Goal: Task Accomplishment & Management: Use online tool/utility

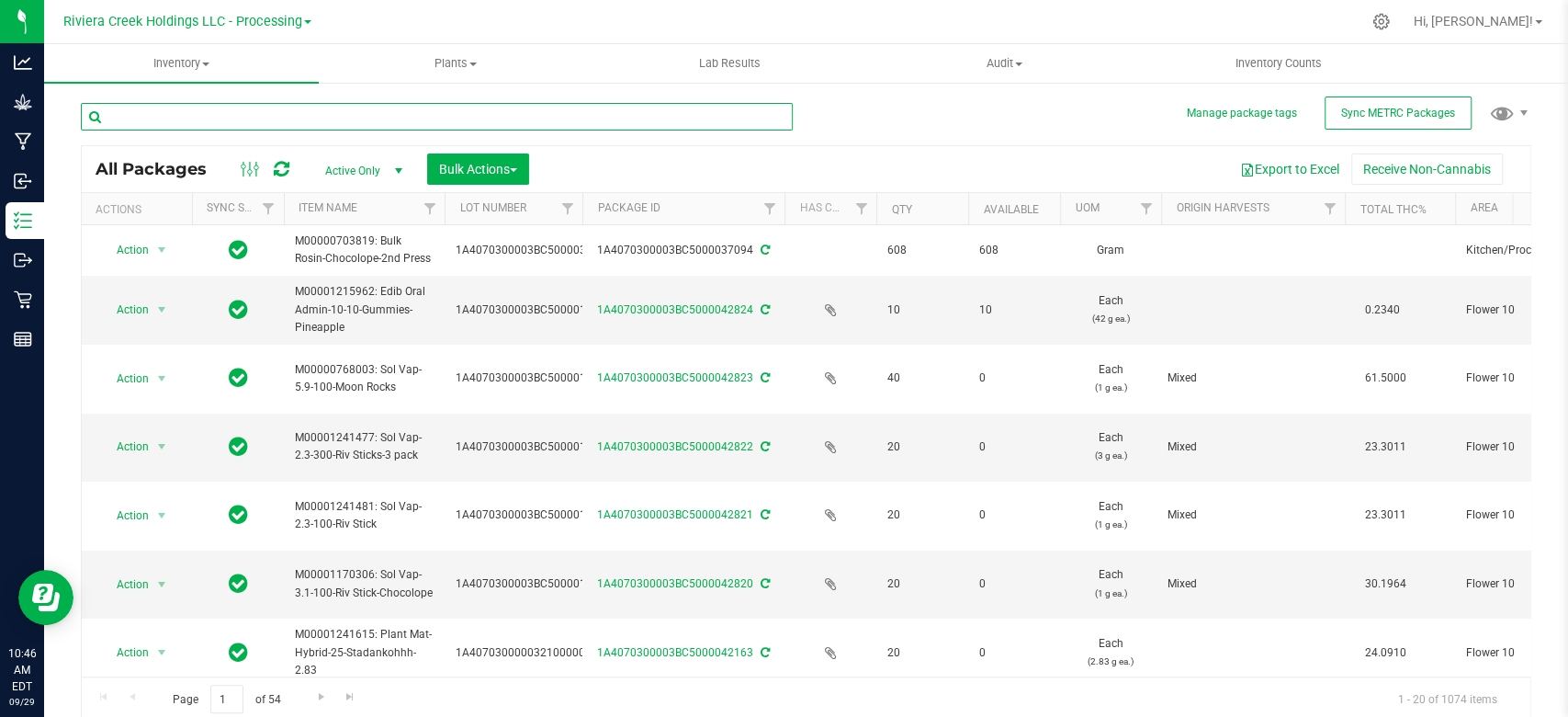
click at [281, 117] on input "text" at bounding box center [437, 117] width 712 height 28
click at [280, 117] on input "text" at bounding box center [437, 117] width 712 height 28
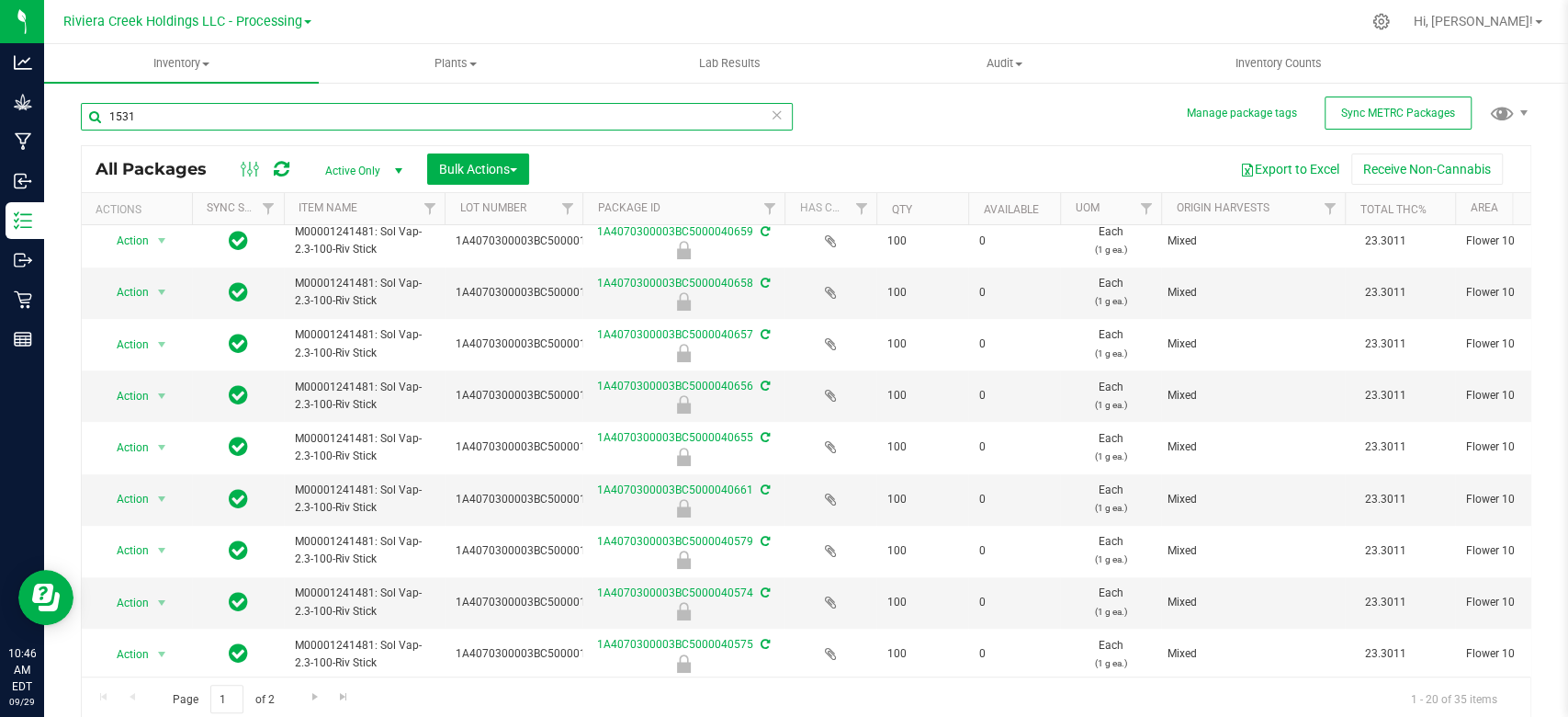
scroll to position [4, 0]
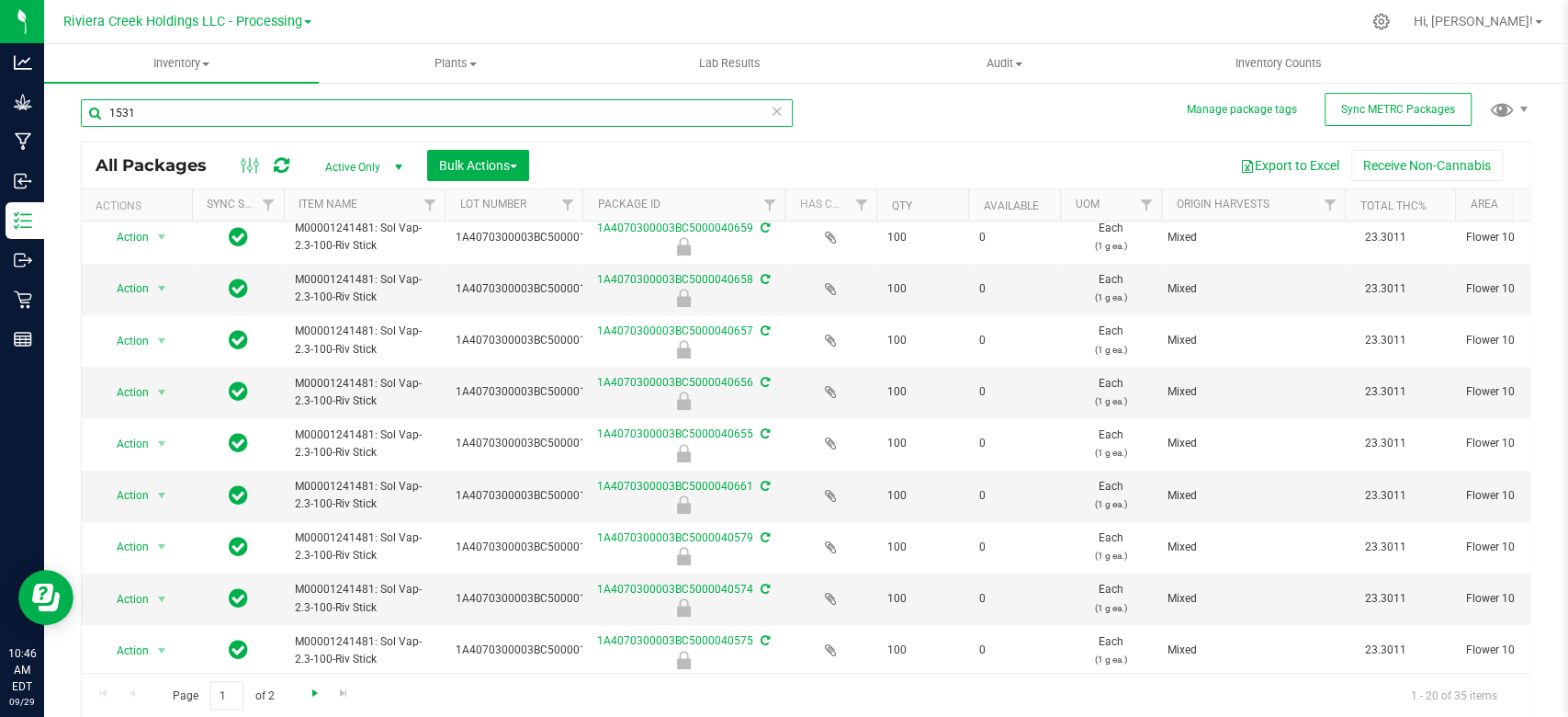
type input "1531"
click at [308, 695] on span "Go to the next page" at bounding box center [314, 692] width 15 height 15
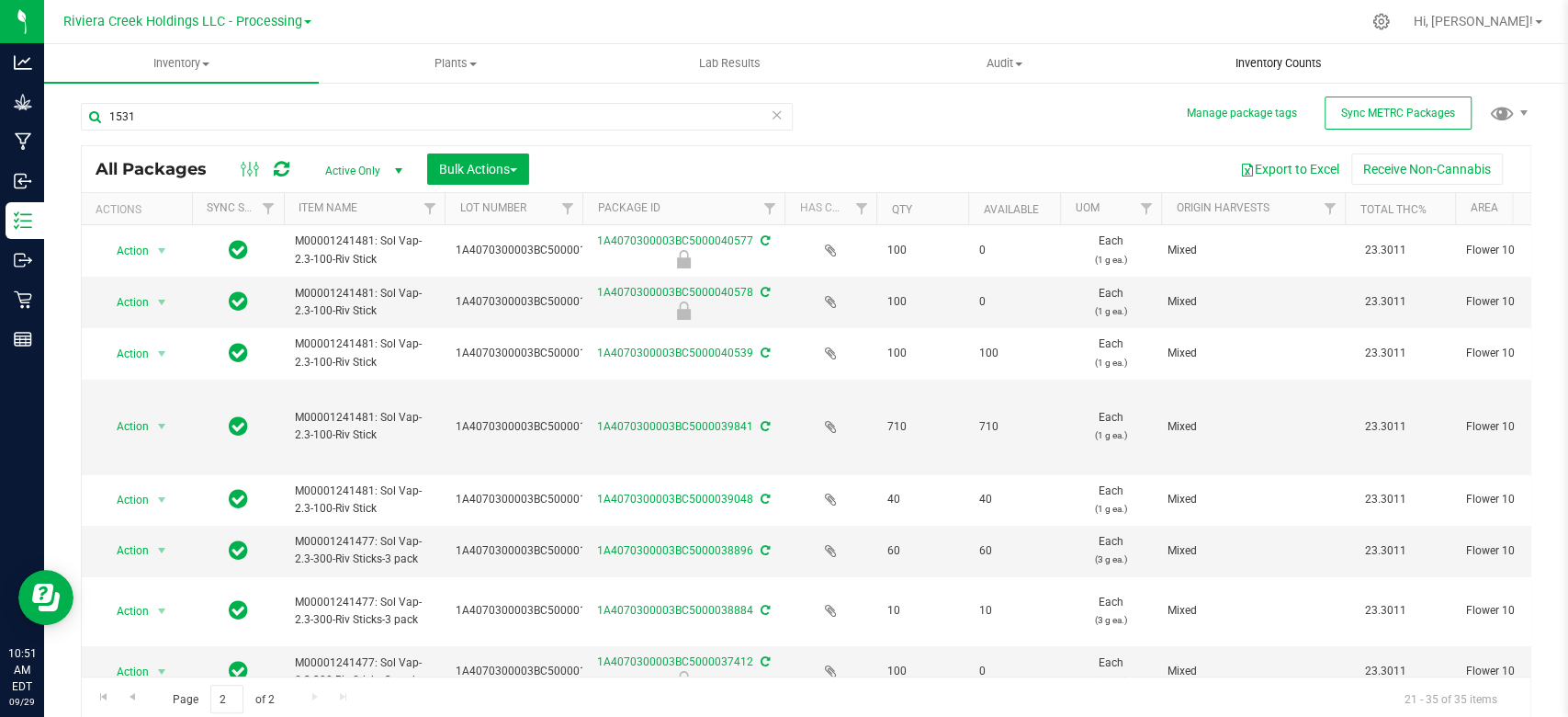
click at [1303, 59] on span "Inventory Counts" at bounding box center [1278, 63] width 136 height 17
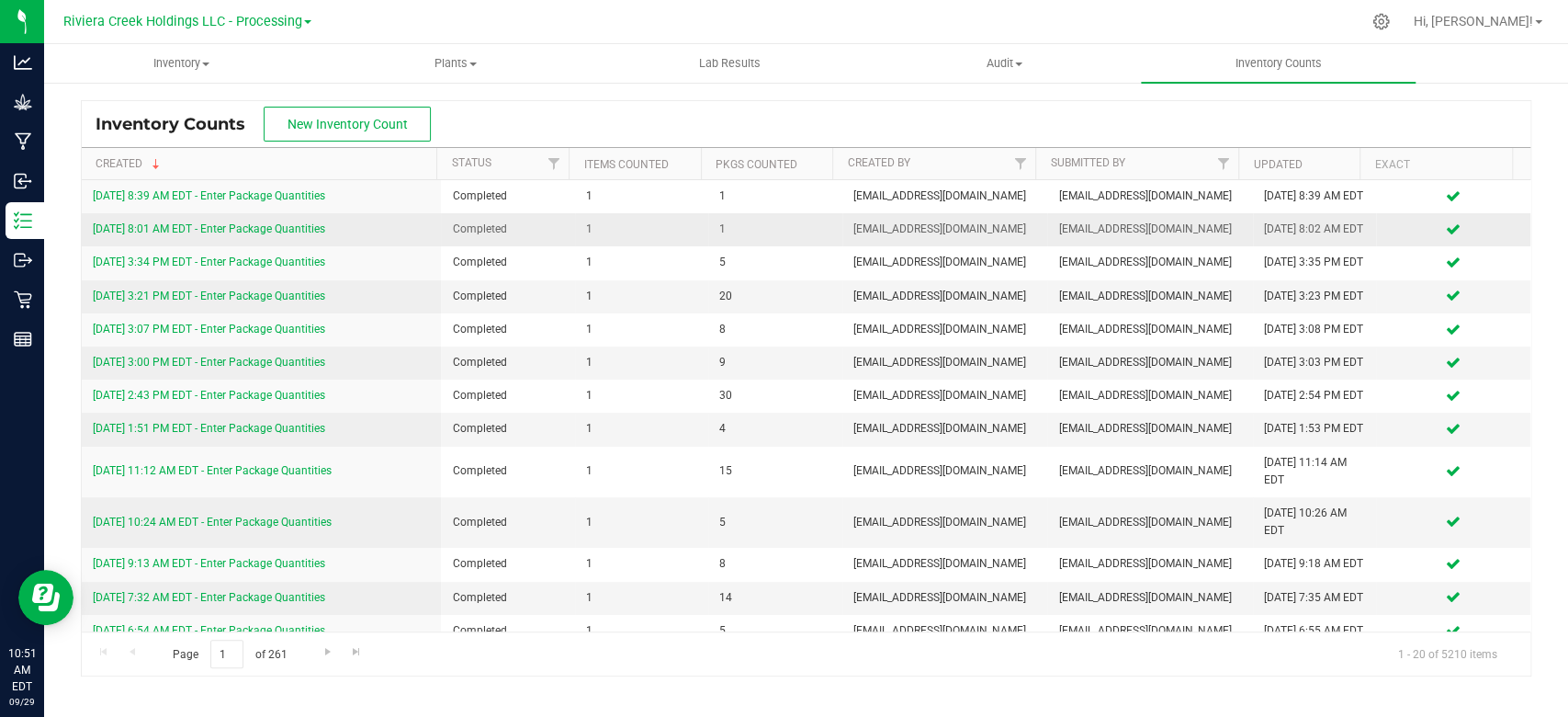
click at [300, 235] on link "[DATE] 8:01 AM EDT - Enter Package Quantities" at bounding box center [209, 228] width 232 height 13
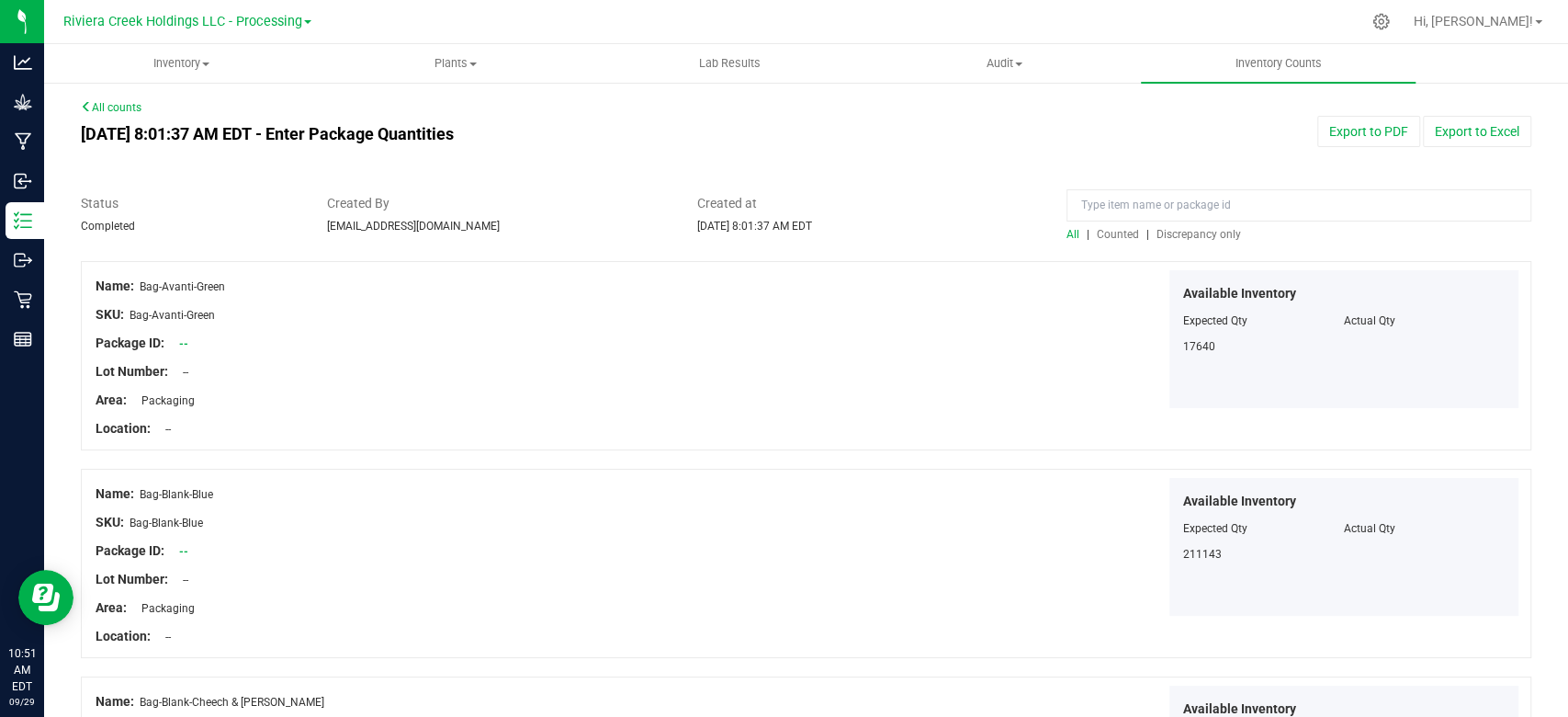
click at [1114, 228] on span "Counted" at bounding box center [1118, 234] width 43 height 13
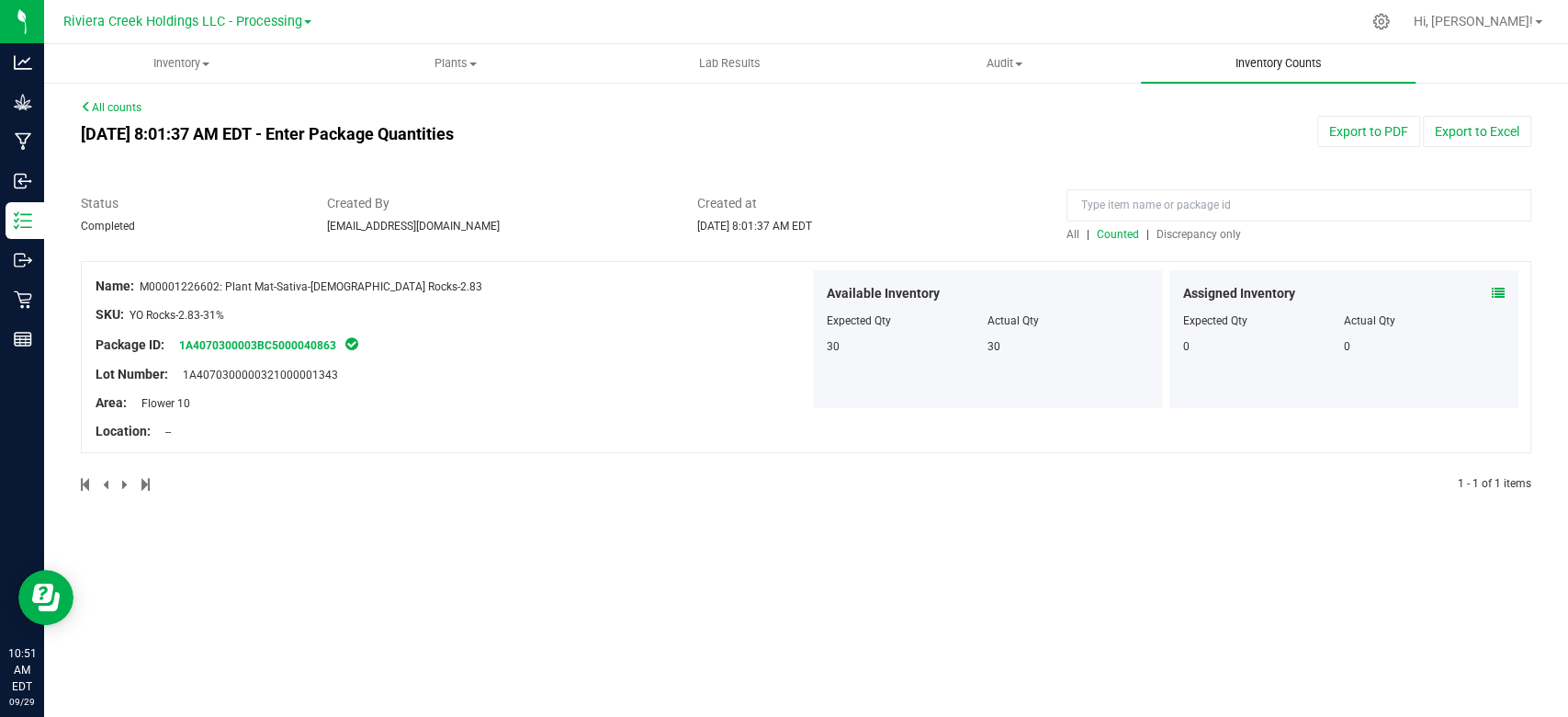
click at [1288, 59] on span "Inventory Counts" at bounding box center [1278, 63] width 136 height 17
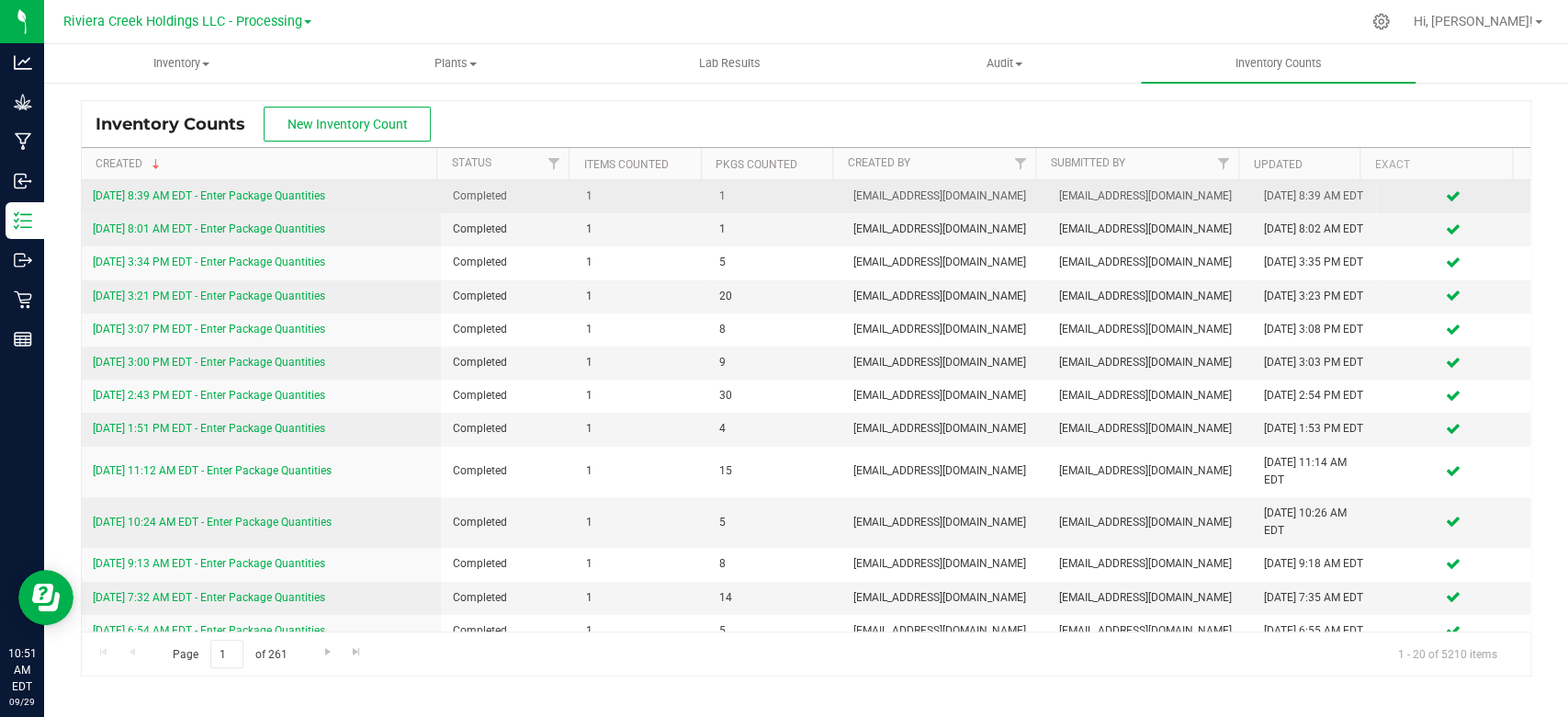
click at [280, 202] on link "[DATE] 8:39 AM EDT - Enter Package Quantities" at bounding box center [209, 195] width 232 height 13
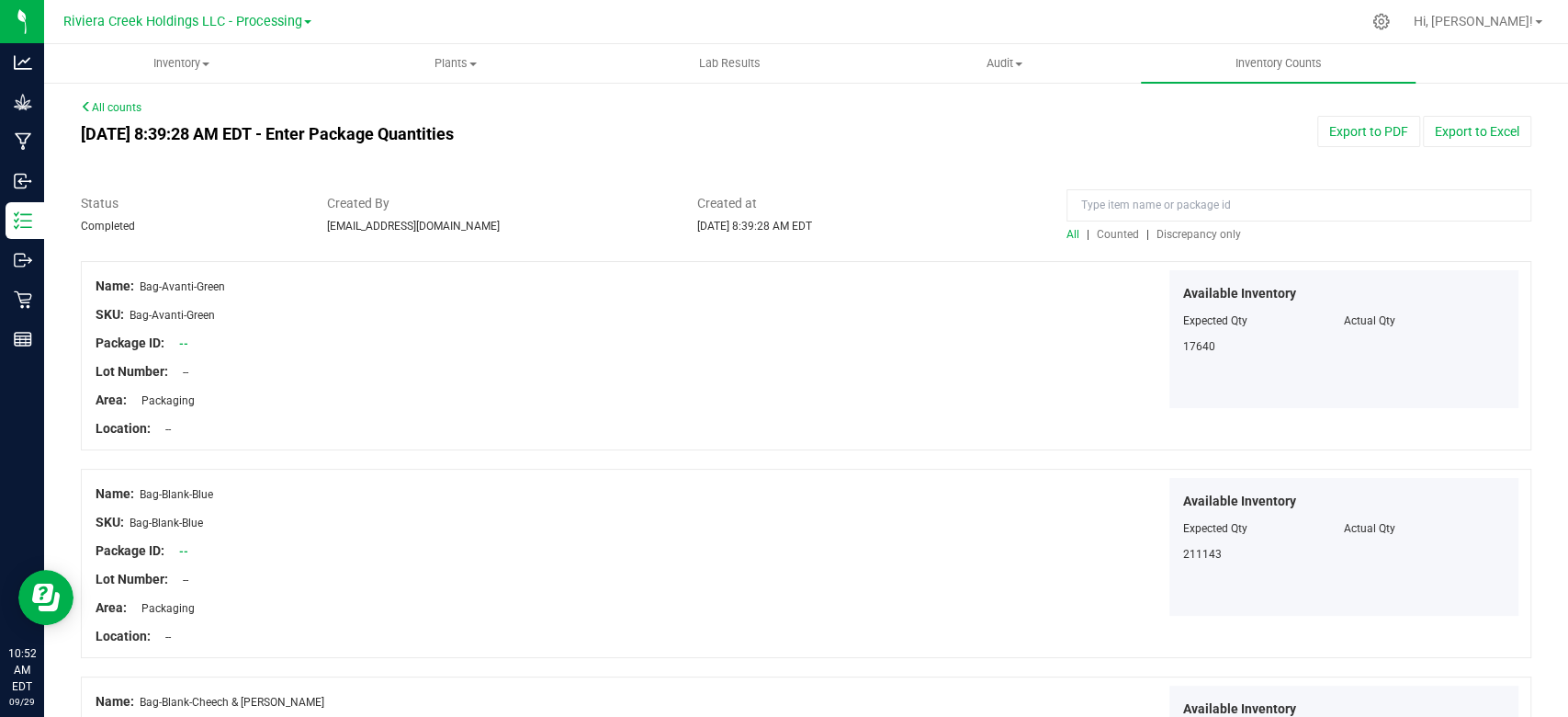
click at [1116, 240] on span "Counted" at bounding box center [1118, 234] width 43 height 13
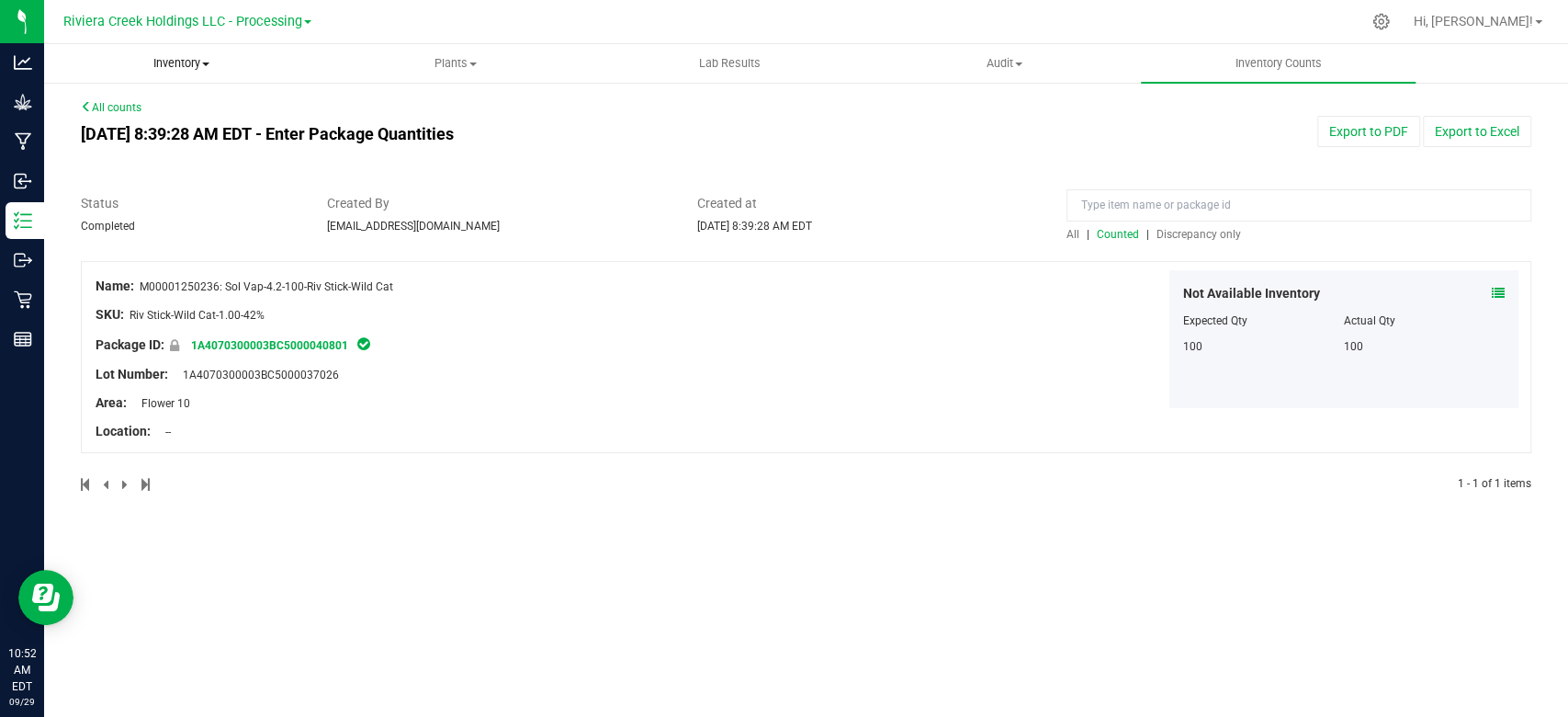
click at [191, 65] on span "Inventory" at bounding box center [181, 63] width 273 height 17
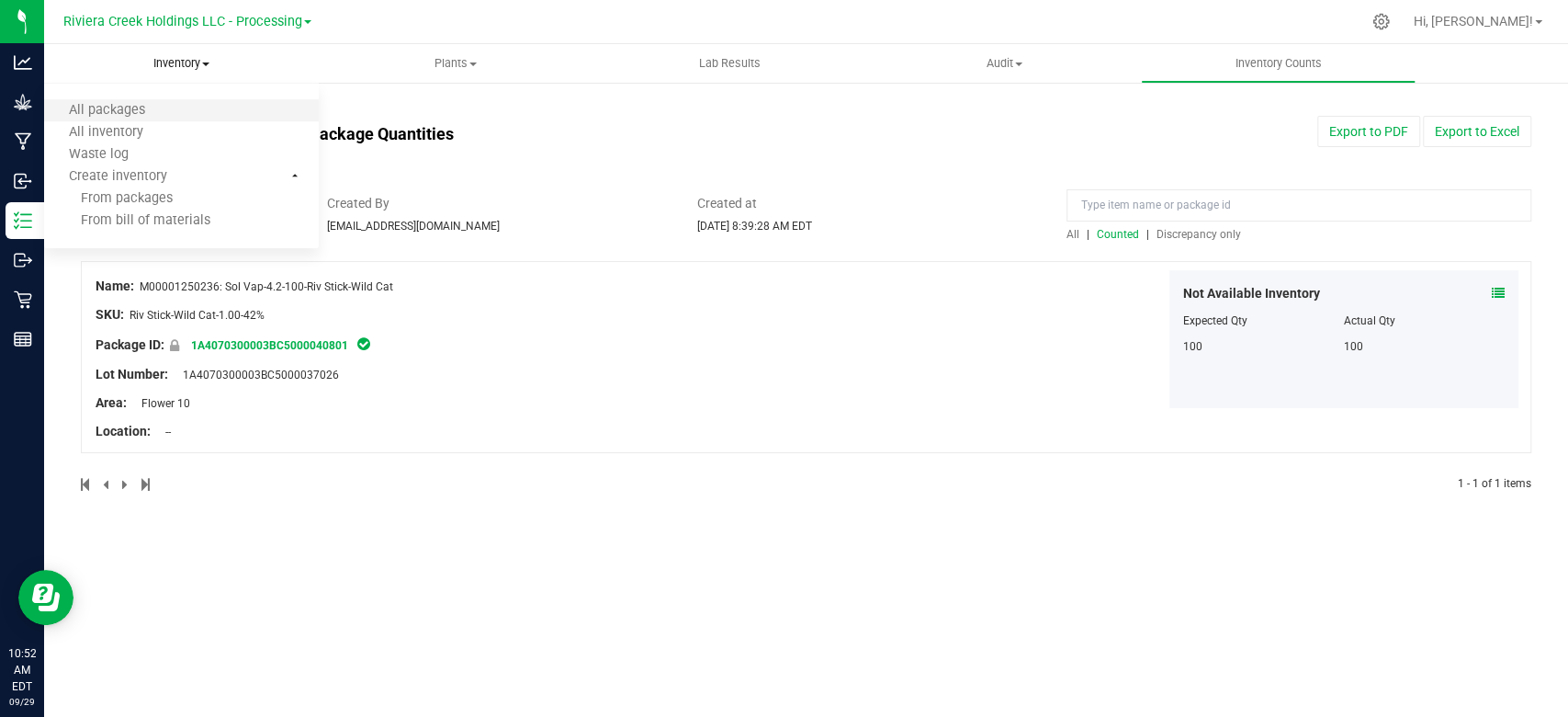
click at [172, 106] on li "All packages" at bounding box center [181, 111] width 275 height 22
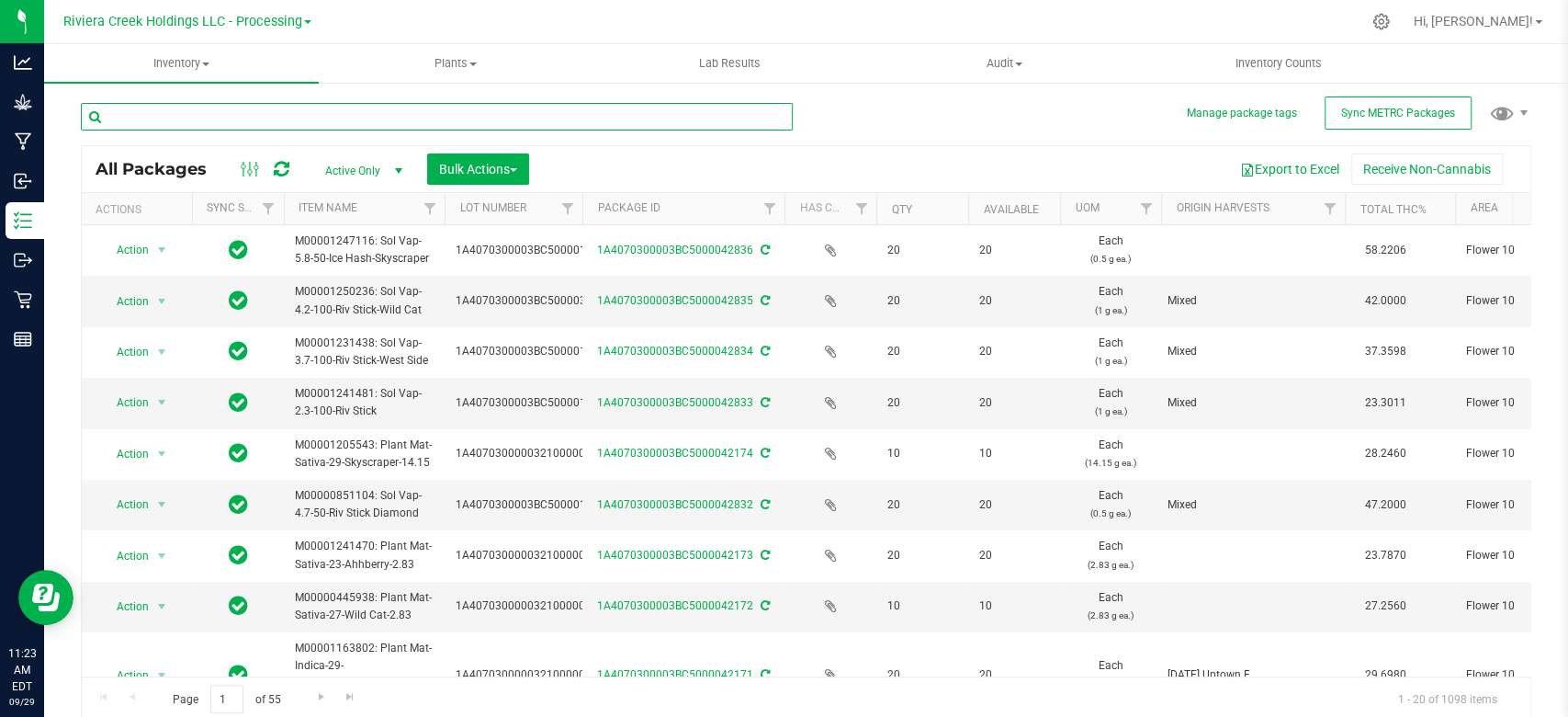
click at [143, 114] on input "text" at bounding box center [437, 117] width 712 height 28
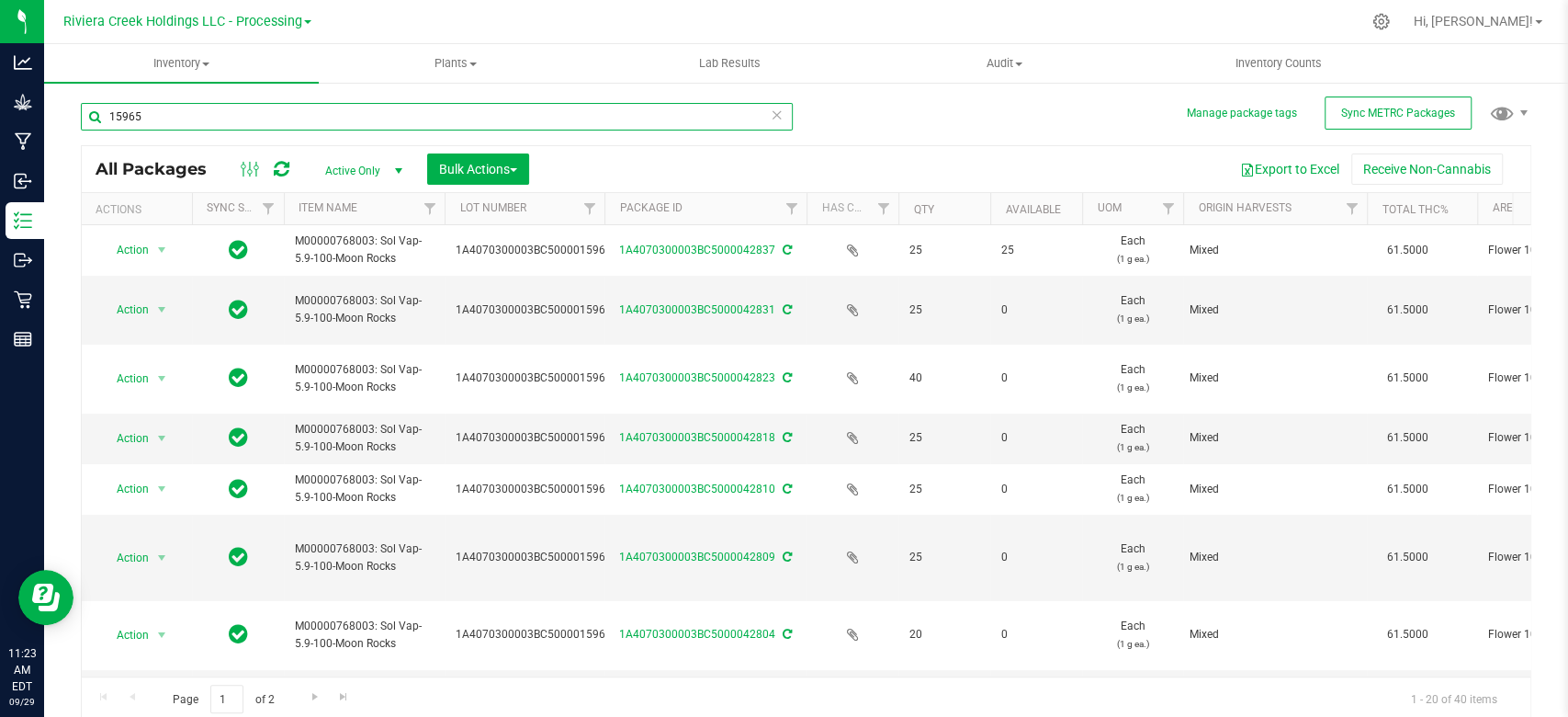
drag, startPoint x: 581, startPoint y: 209, endPoint x: 609, endPoint y: 209, distance: 28.0
click at [609, 209] on div "Actions Sync Status Item Name Lot Number Package ID Has COA Qty Available UOM O…" at bounding box center [796, 208] width 1431 height 31
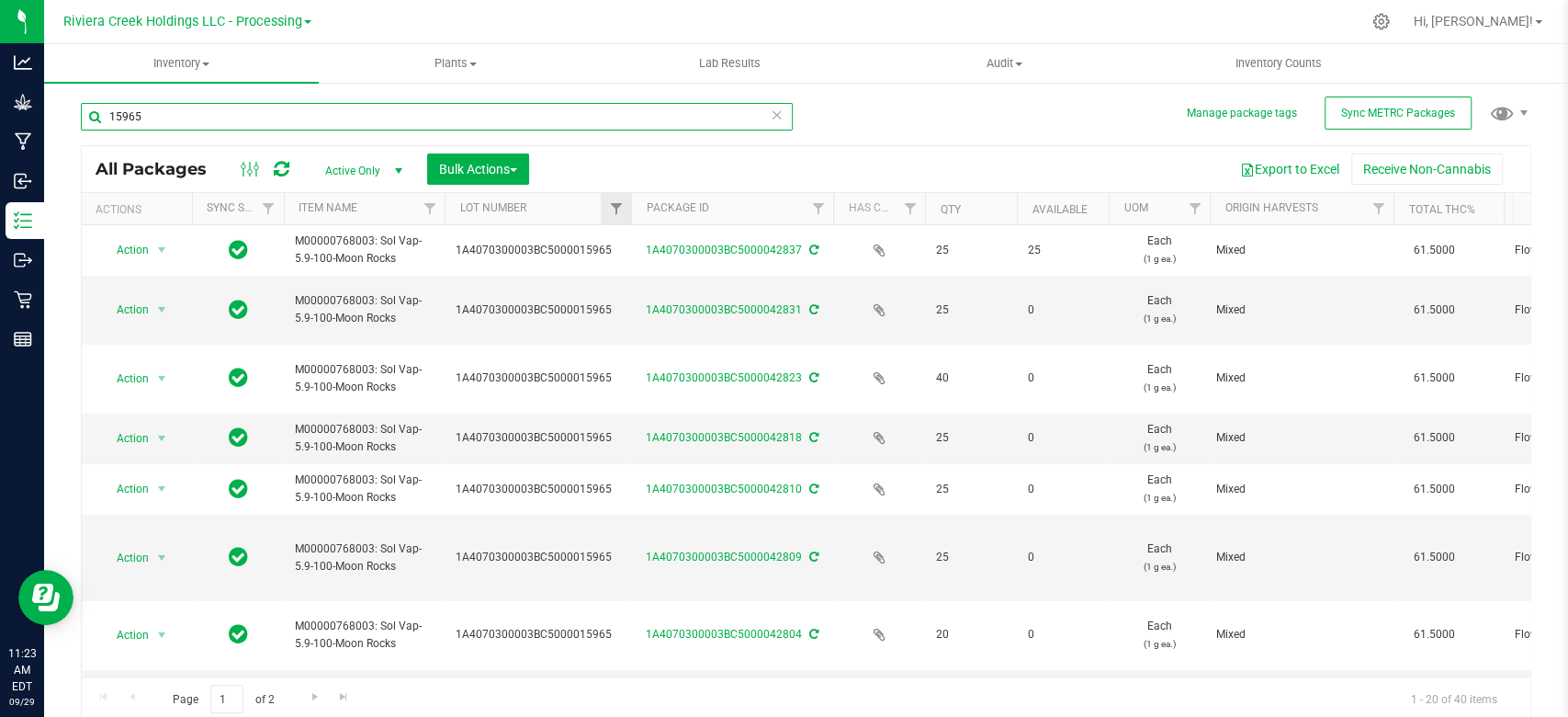
drag, startPoint x: 600, startPoint y: 209, endPoint x: 630, endPoint y: 209, distance: 30.0
click at [630, 209] on div "Actions Sync Status Item Name Lot Number Package ID Has COA Qty Available UOM O…" at bounding box center [796, 208] width 1431 height 31
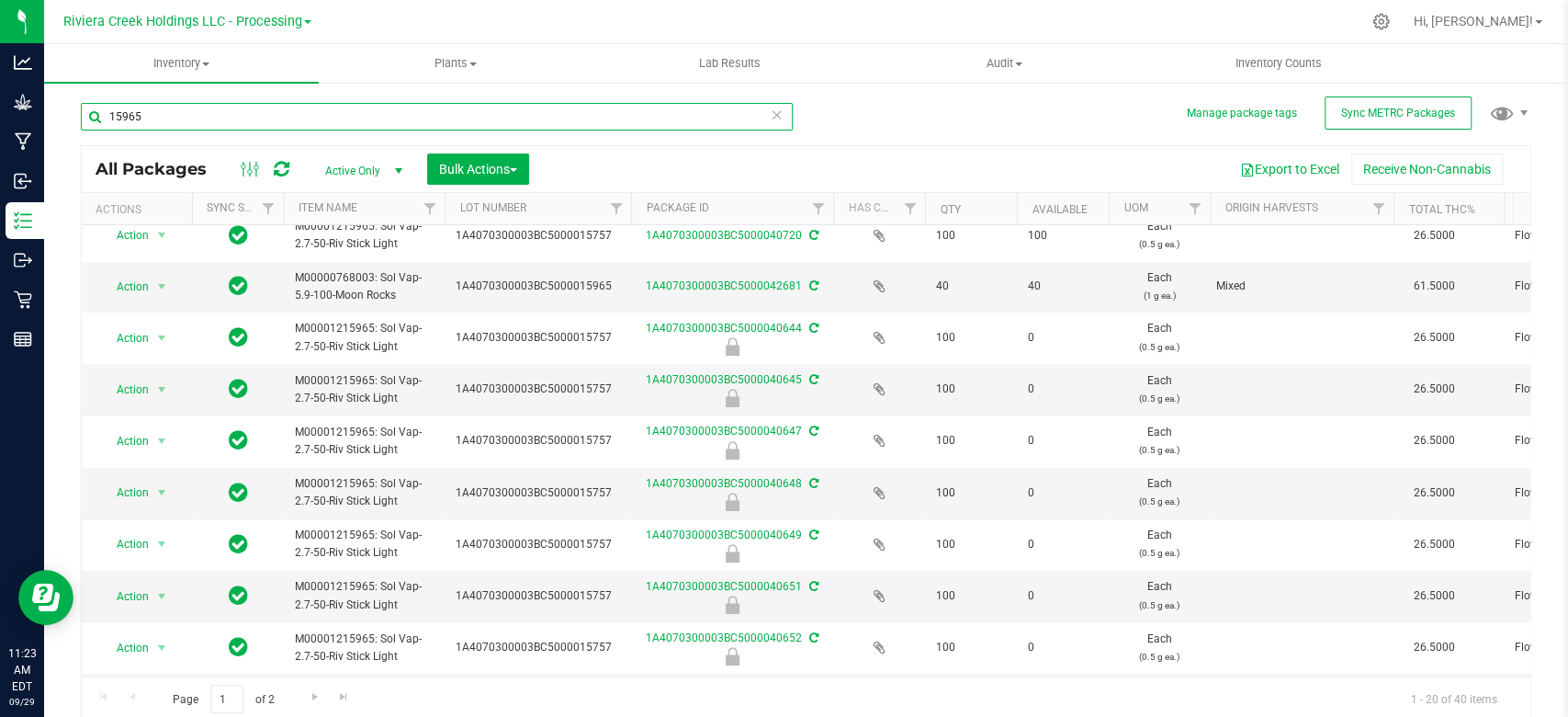
scroll to position [623, 0]
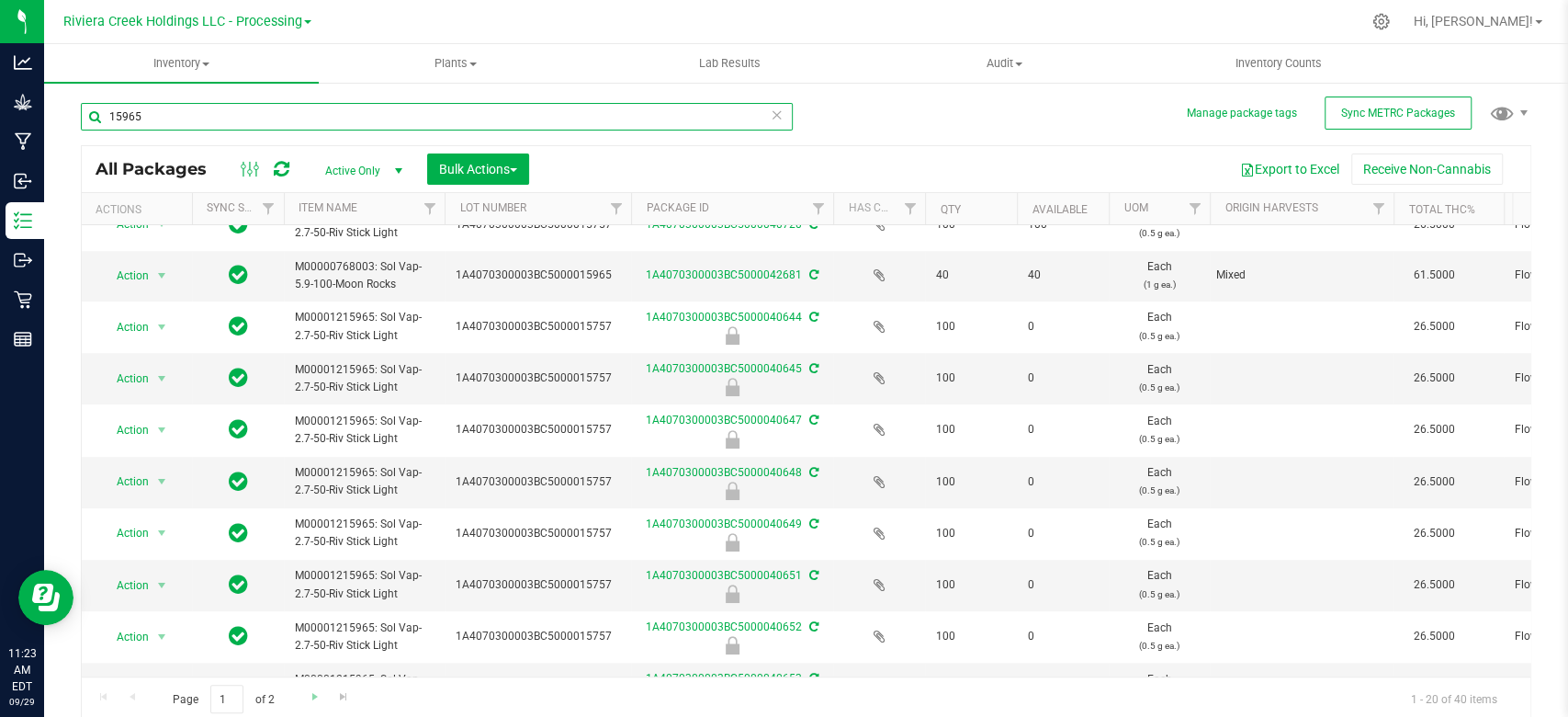
type input "15965"
click at [324, 700] on link "Go to the next page" at bounding box center [314, 696] width 27 height 25
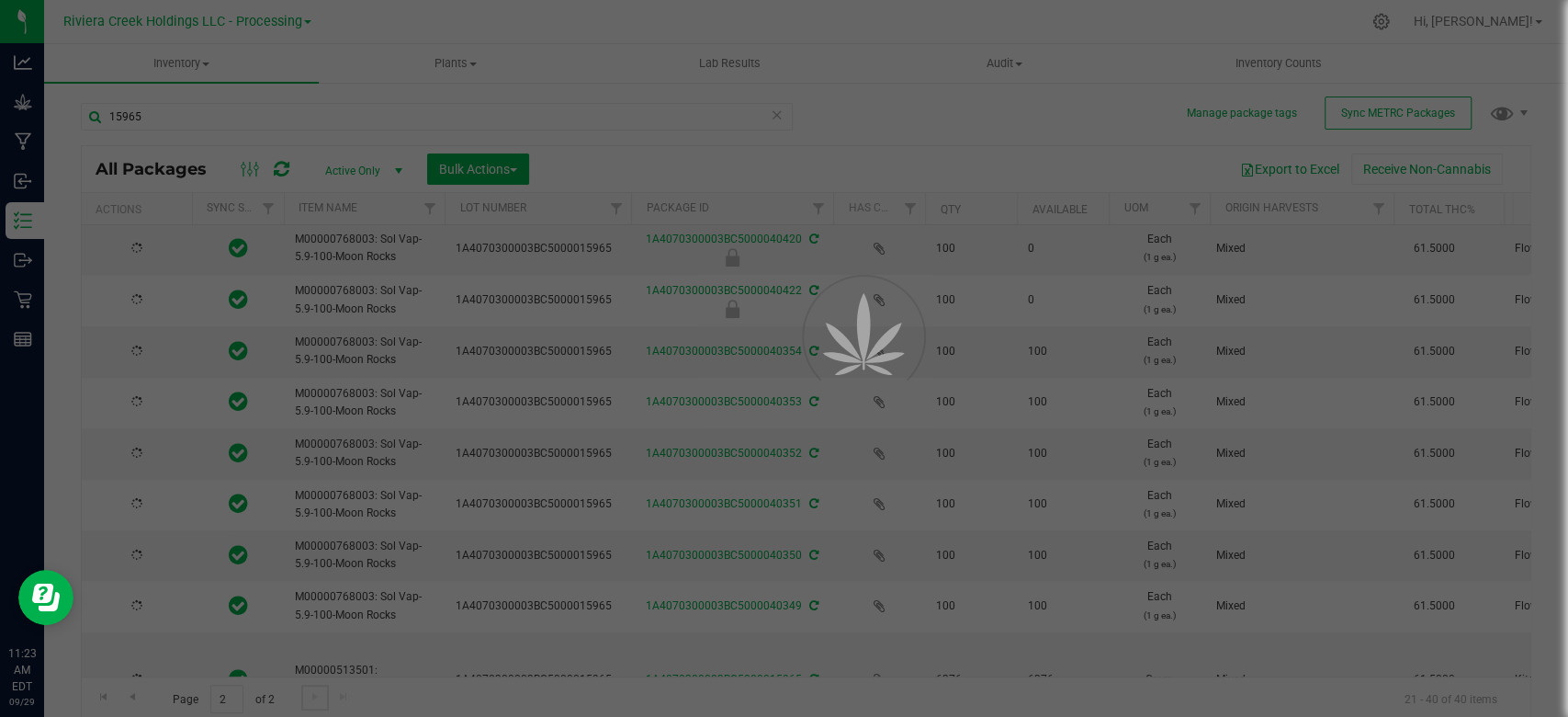
type input "[DATE]"
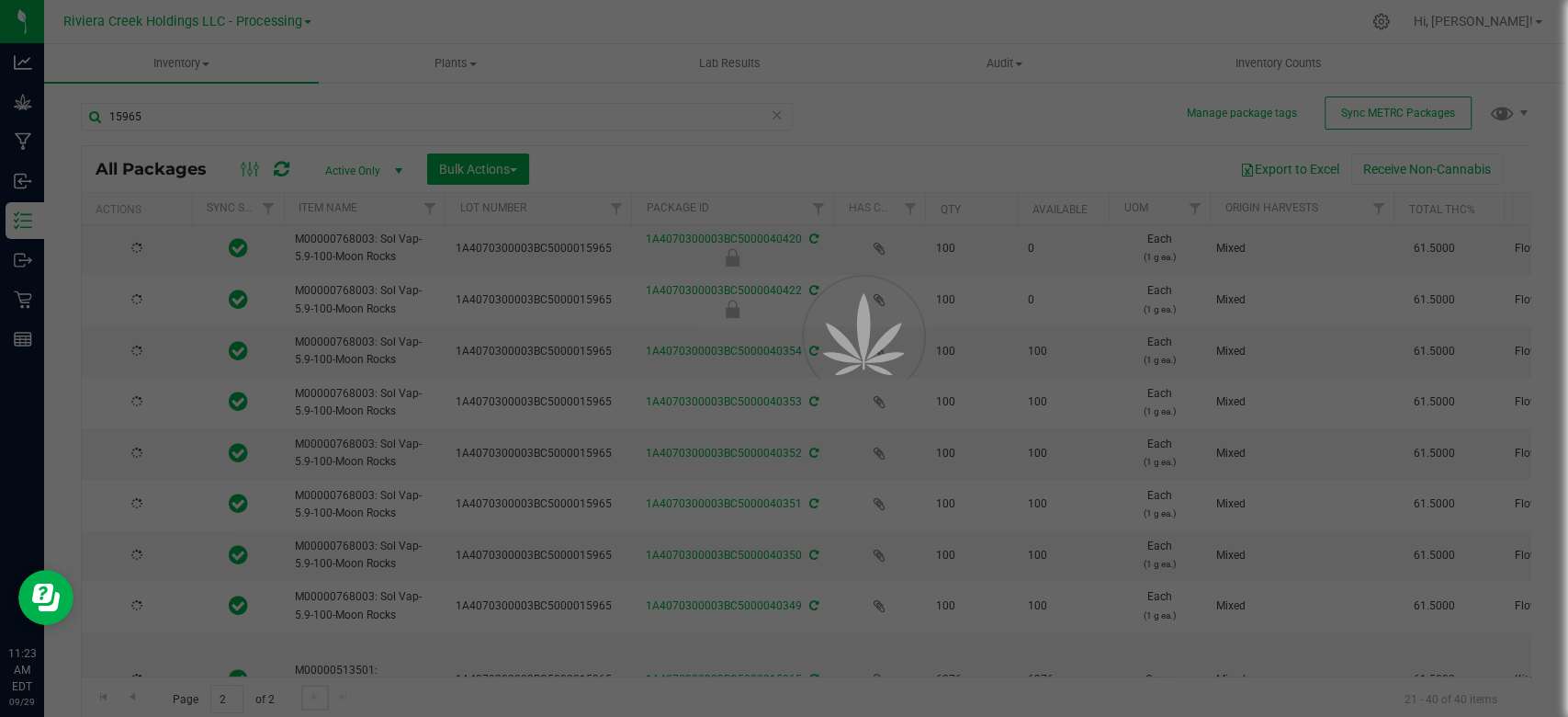
type input "[DATE]"
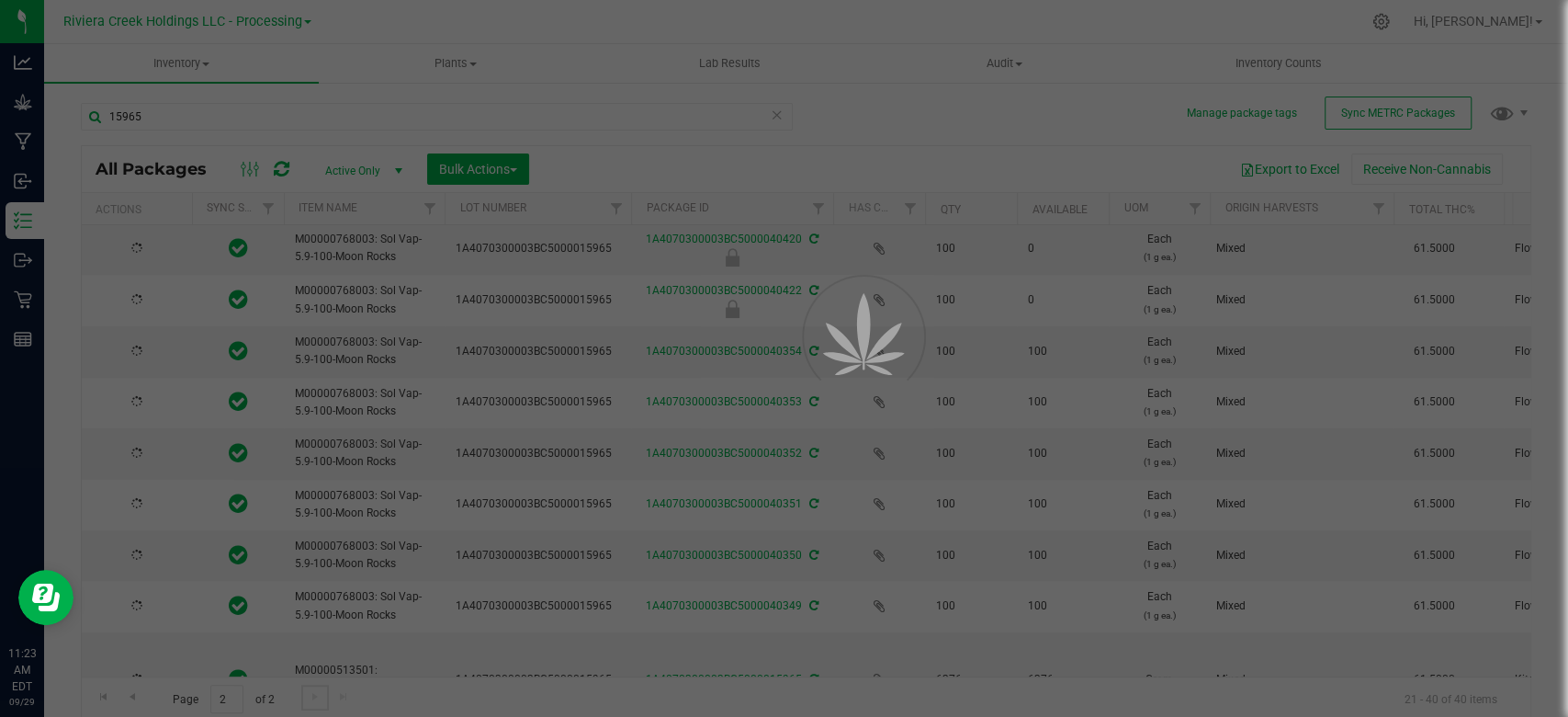
type input "[DATE]"
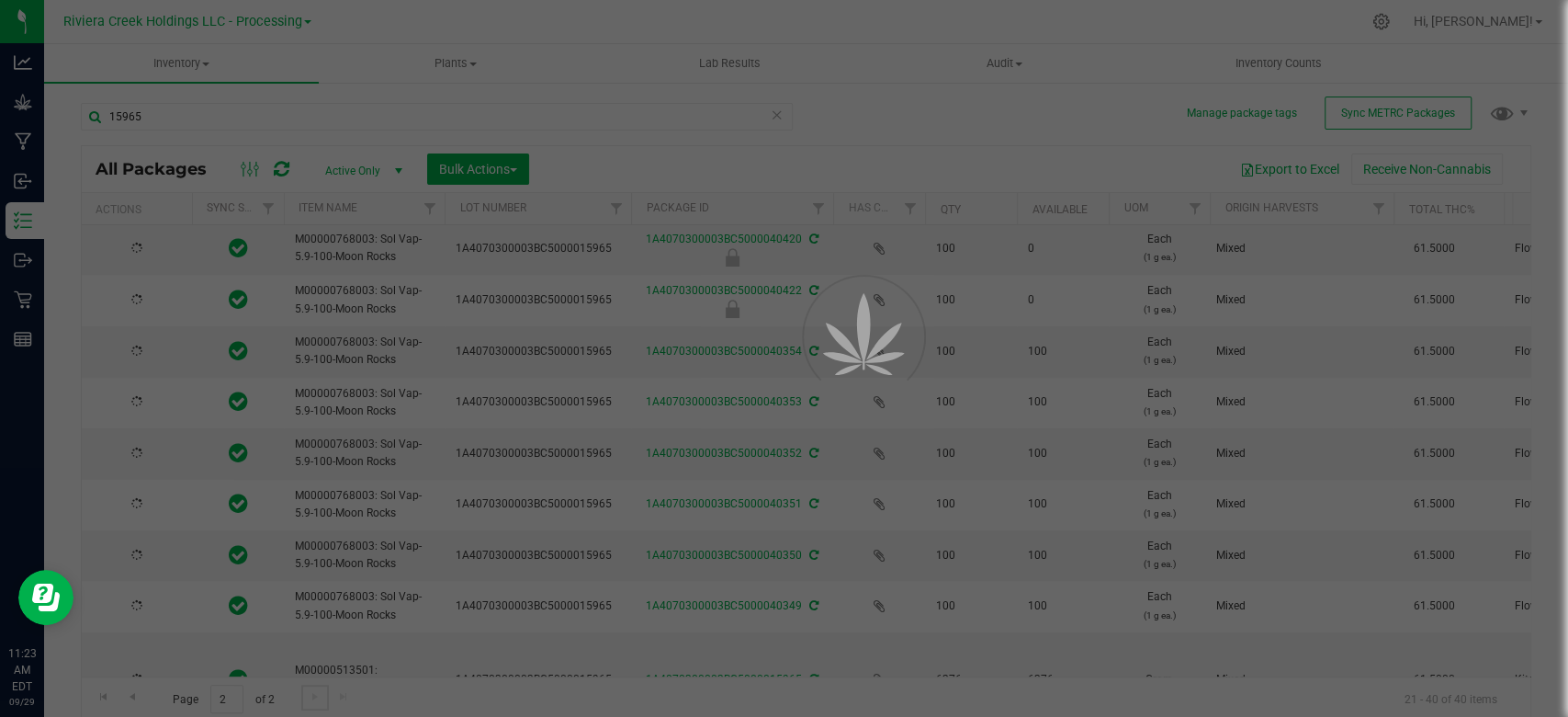
type input "[DATE]"
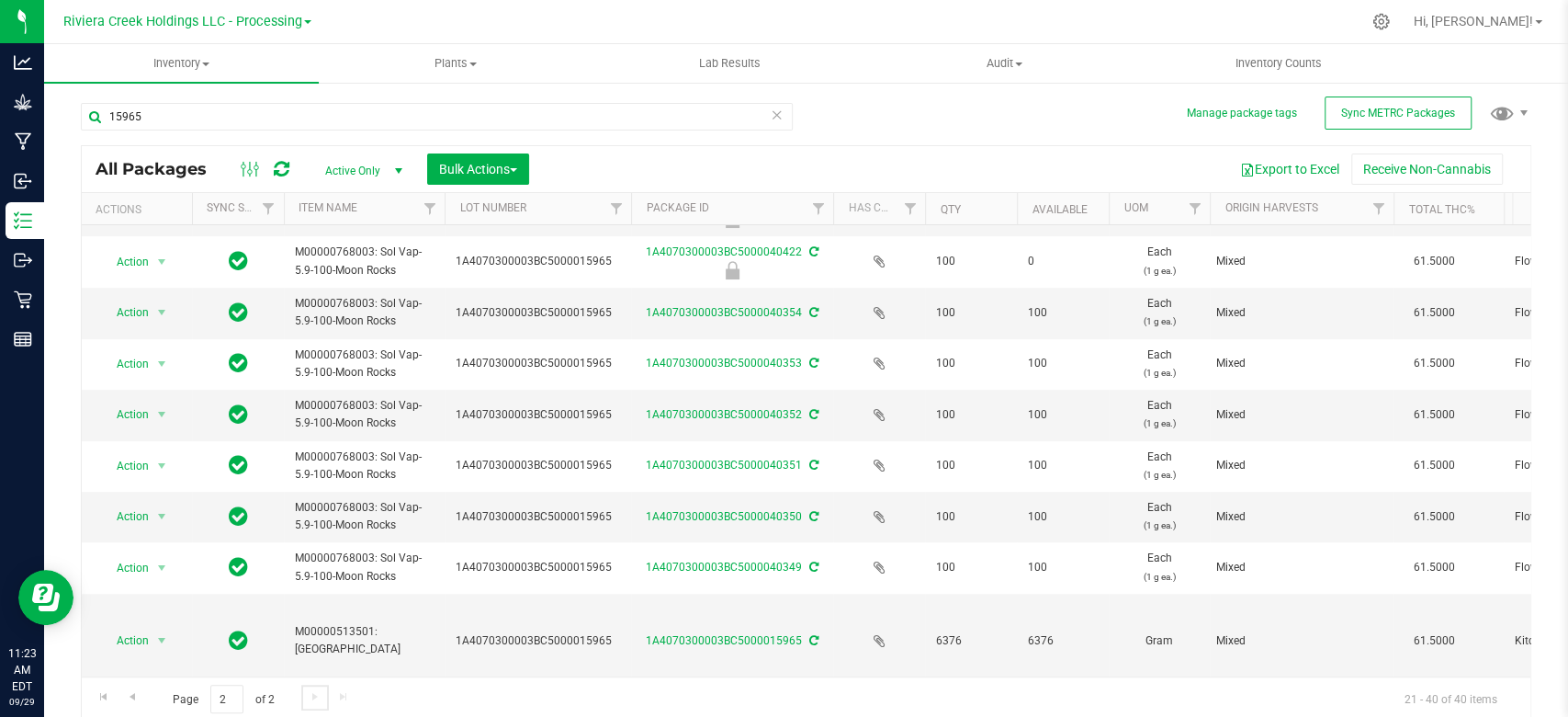
scroll to position [689, 0]
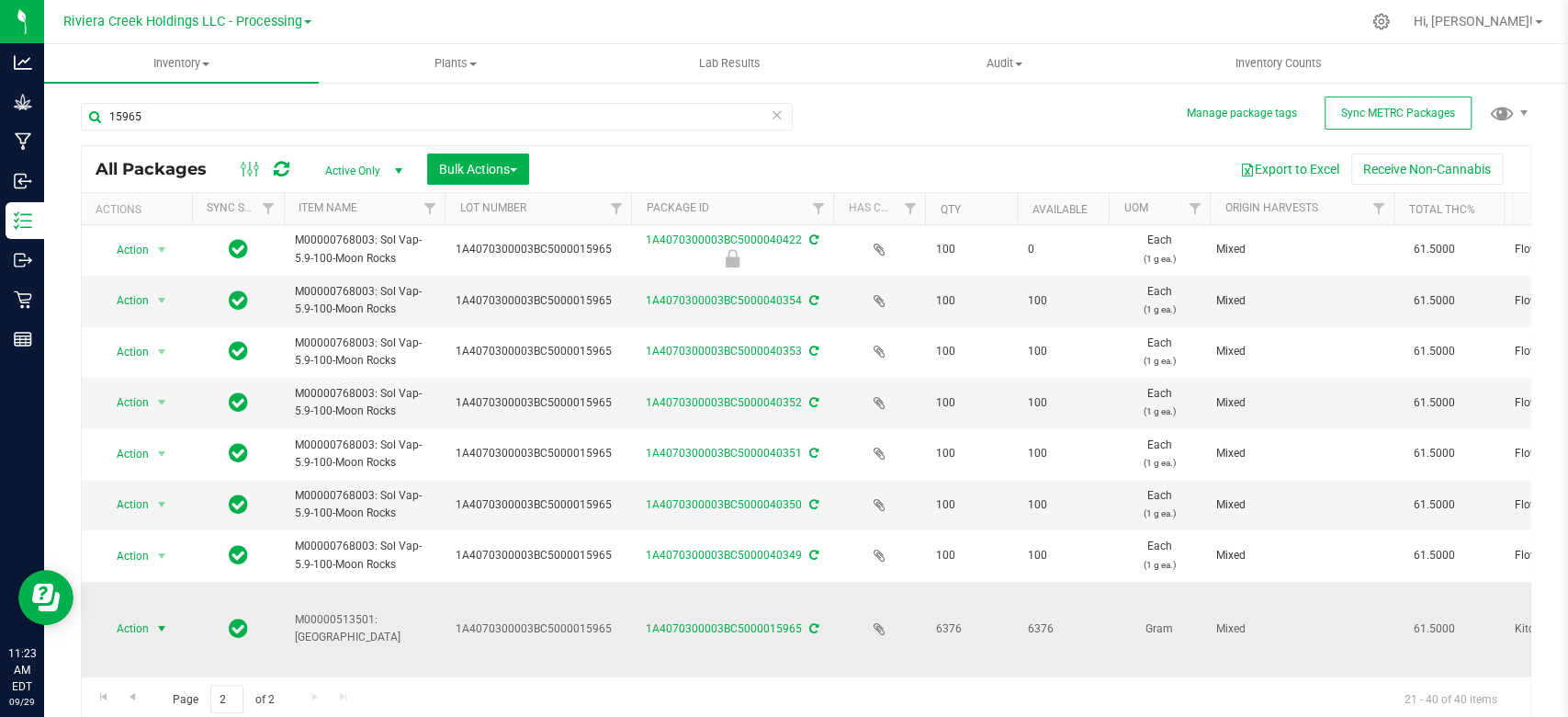
click at [160, 621] on span "select" at bounding box center [162, 628] width 15 height 15
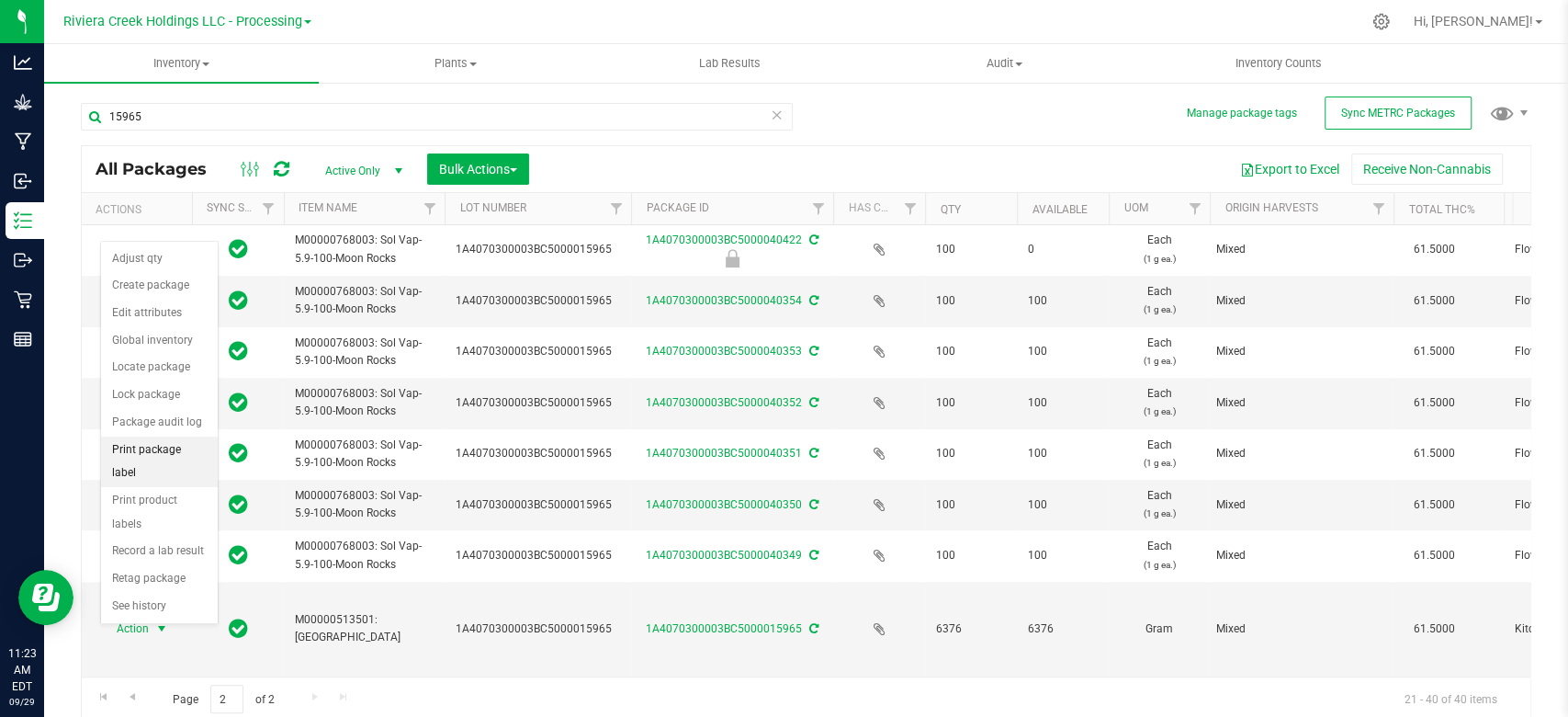
click at [145, 444] on li "Print package label" at bounding box center [160, 461] width 117 height 51
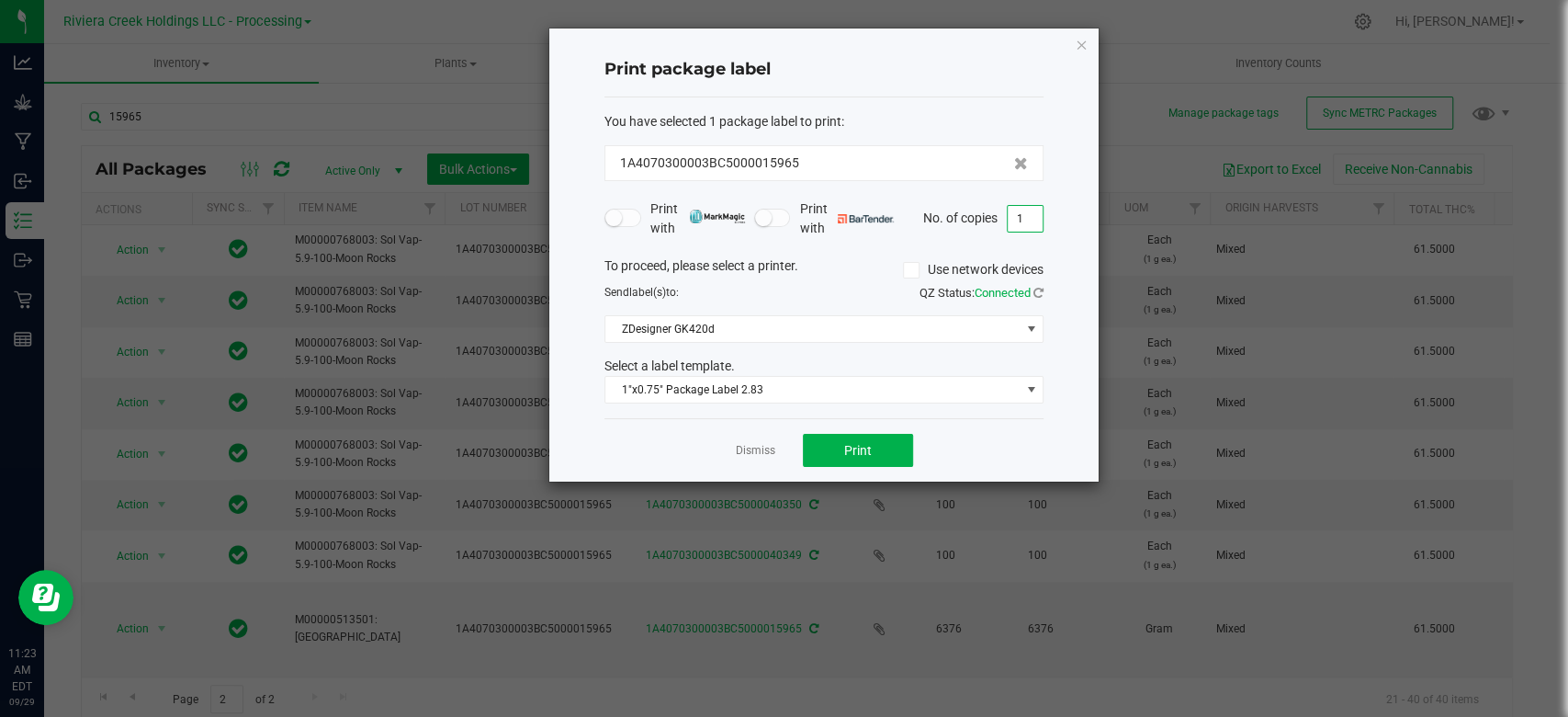
click at [1025, 218] on input "1" at bounding box center [1025, 218] width 35 height 26
type input "40"
click at [742, 385] on span "1"x0.75" Package Label 2.83" at bounding box center [812, 390] width 415 height 26
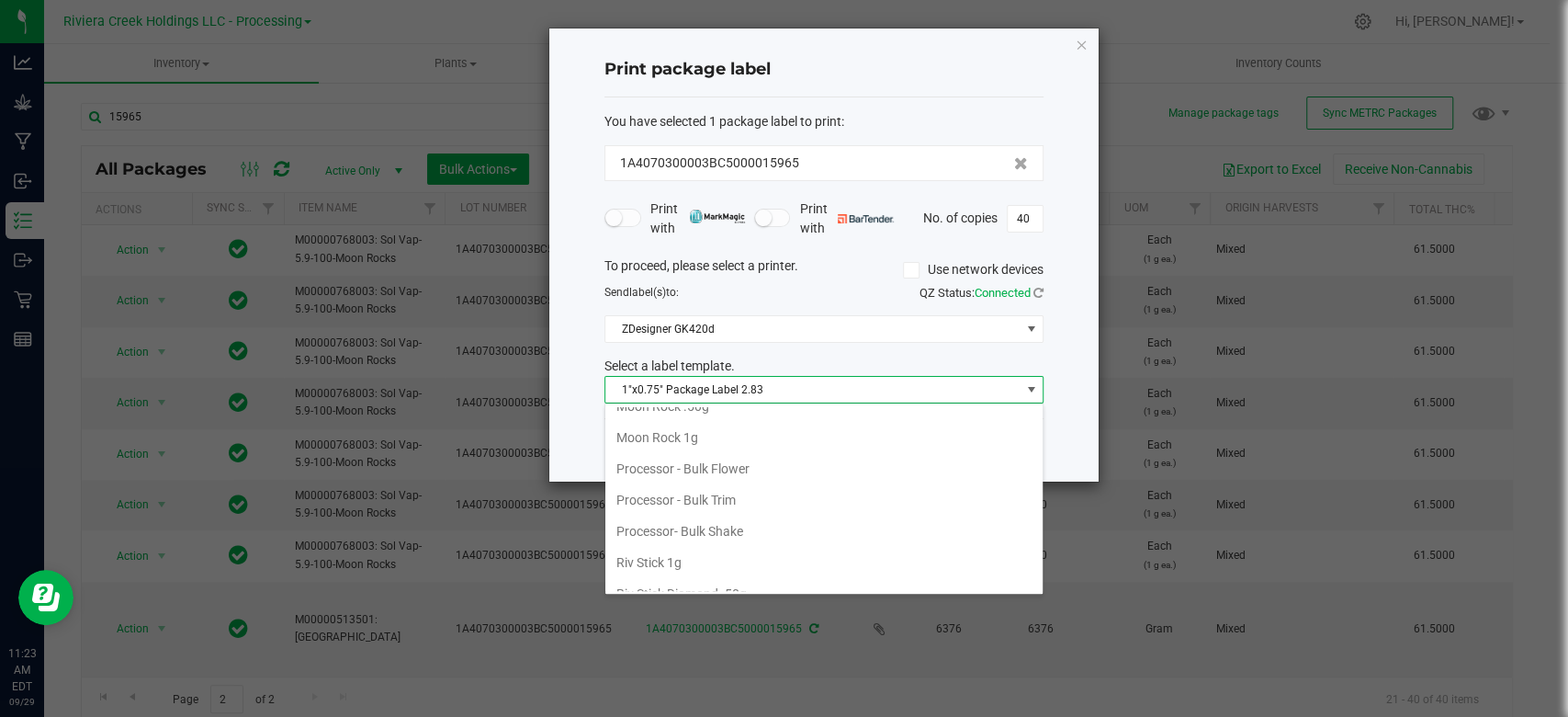
scroll to position [612, 0]
click at [660, 555] on li "Moon Rock 1g" at bounding box center [823, 559] width 437 height 31
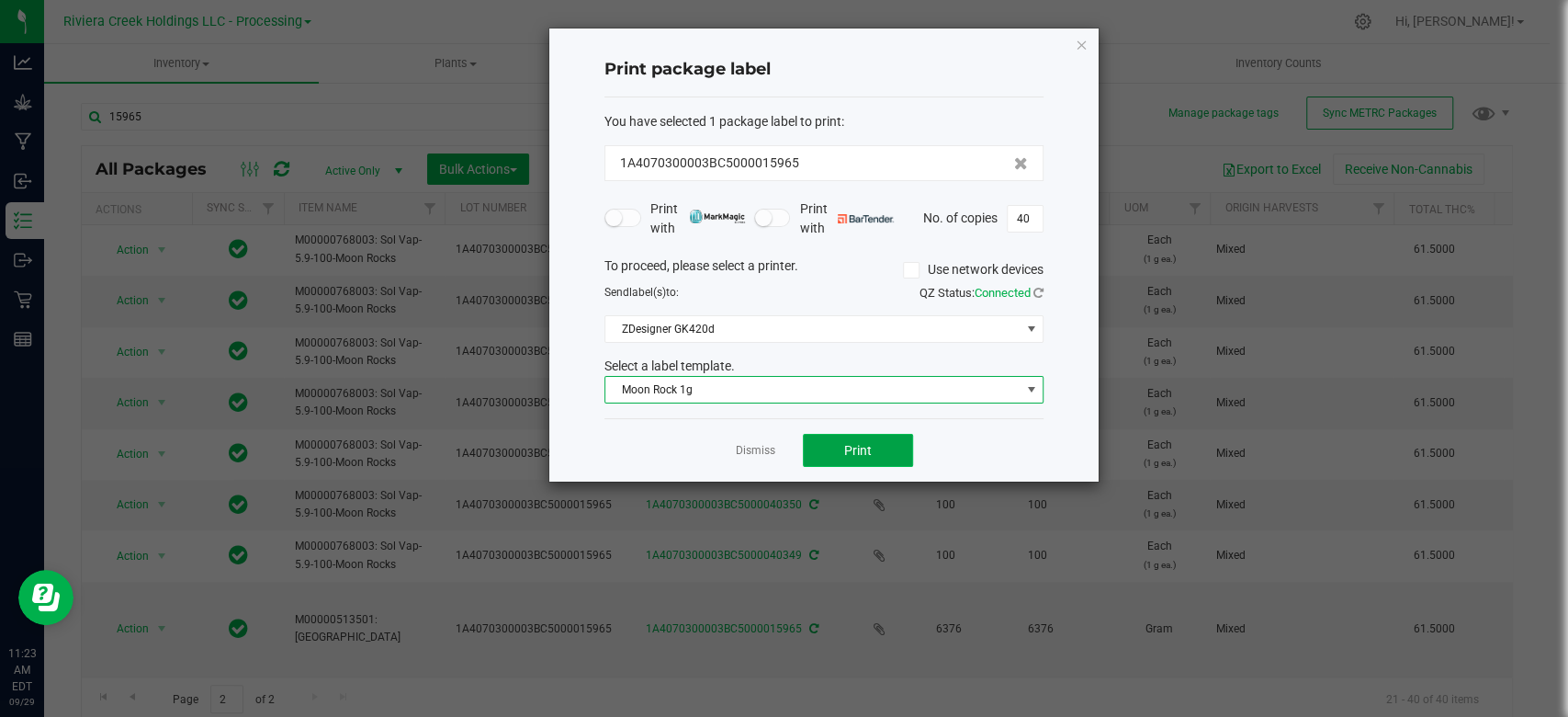
click at [875, 447] on button "Print" at bounding box center [858, 449] width 110 height 33
drag, startPoint x: 866, startPoint y: 466, endPoint x: 504, endPoint y: 19, distance: 575.2
click at [504, 19] on ngb-modal-window "Print package label You have selected 1 package label to print : 1A4070300003BC…" at bounding box center [790, 358] width 1582 height 717
click at [1082, 40] on icon "button" at bounding box center [1081, 44] width 13 height 22
